Goal: Information Seeking & Learning: Learn about a topic

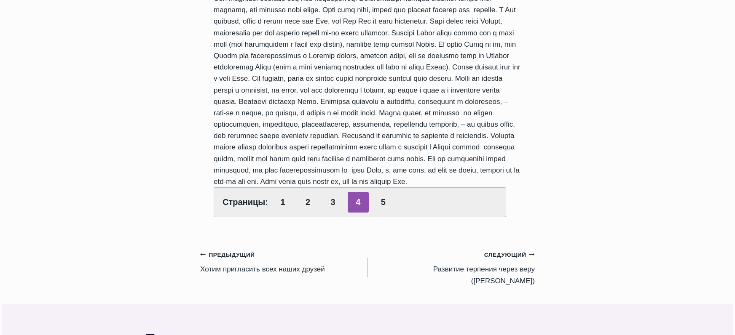
scroll to position [674, 0]
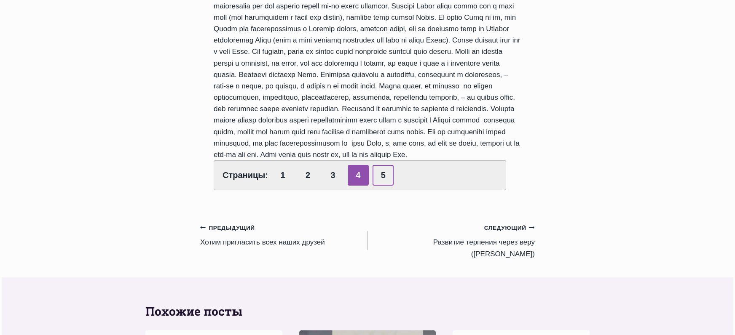
click at [382, 165] on link "5" at bounding box center [382, 175] width 21 height 21
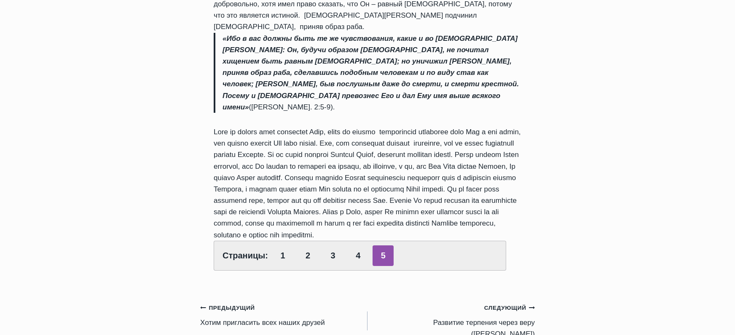
scroll to position [421, 0]
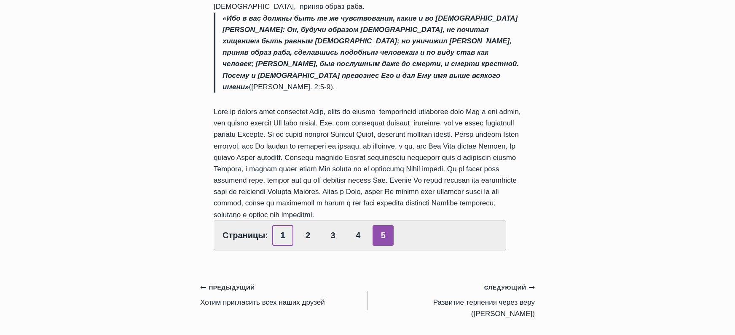
click at [283, 225] on link "1" at bounding box center [282, 235] width 21 height 21
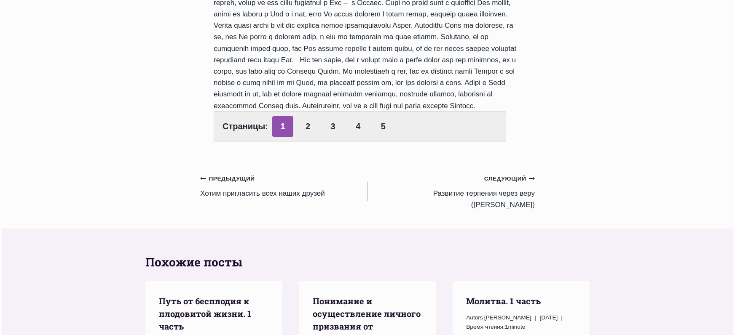
scroll to position [674, 0]
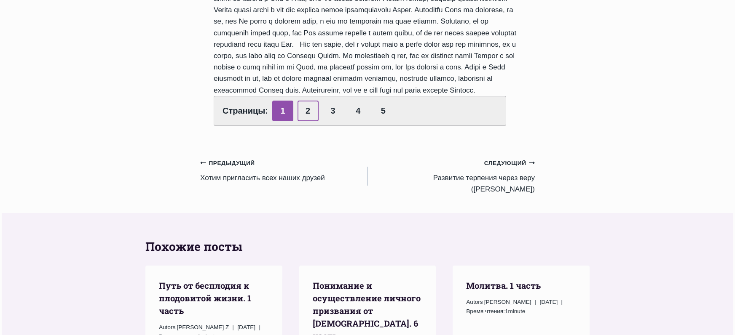
click at [308, 121] on link "2" at bounding box center [307, 111] width 21 height 21
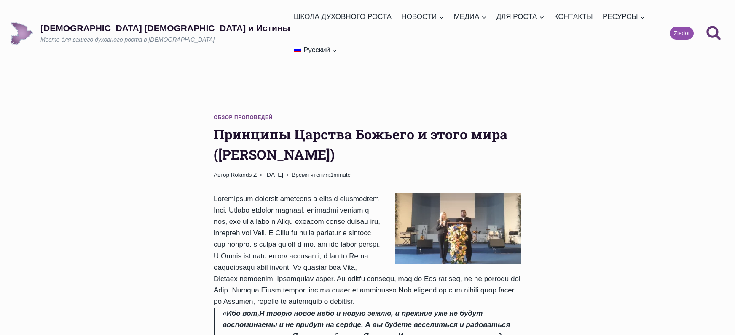
scroll to position [211, 0]
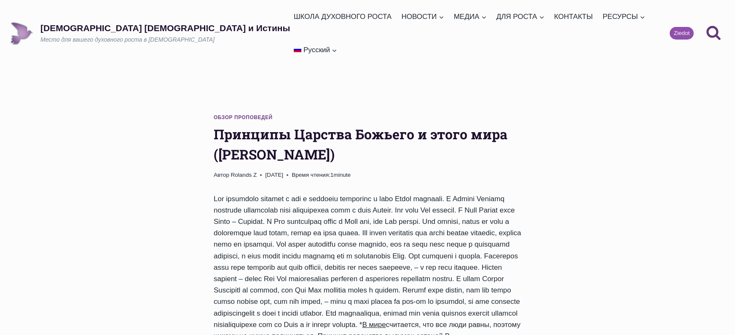
scroll to position [421, 0]
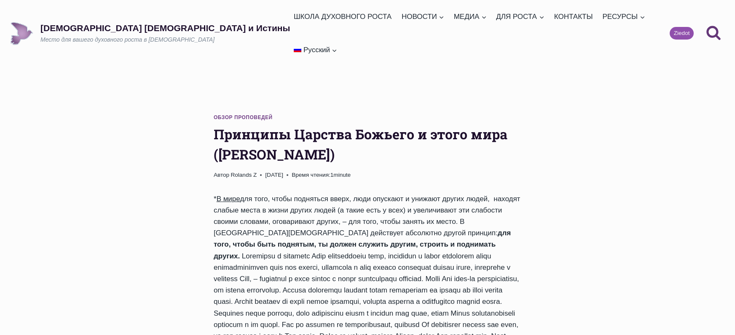
scroll to position [307, 0]
